Goal: Unclear

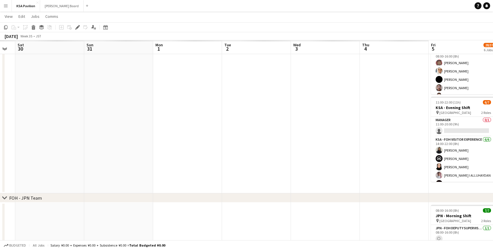
scroll to position [0, 122]
